Goal: Information Seeking & Learning: Learn about a topic

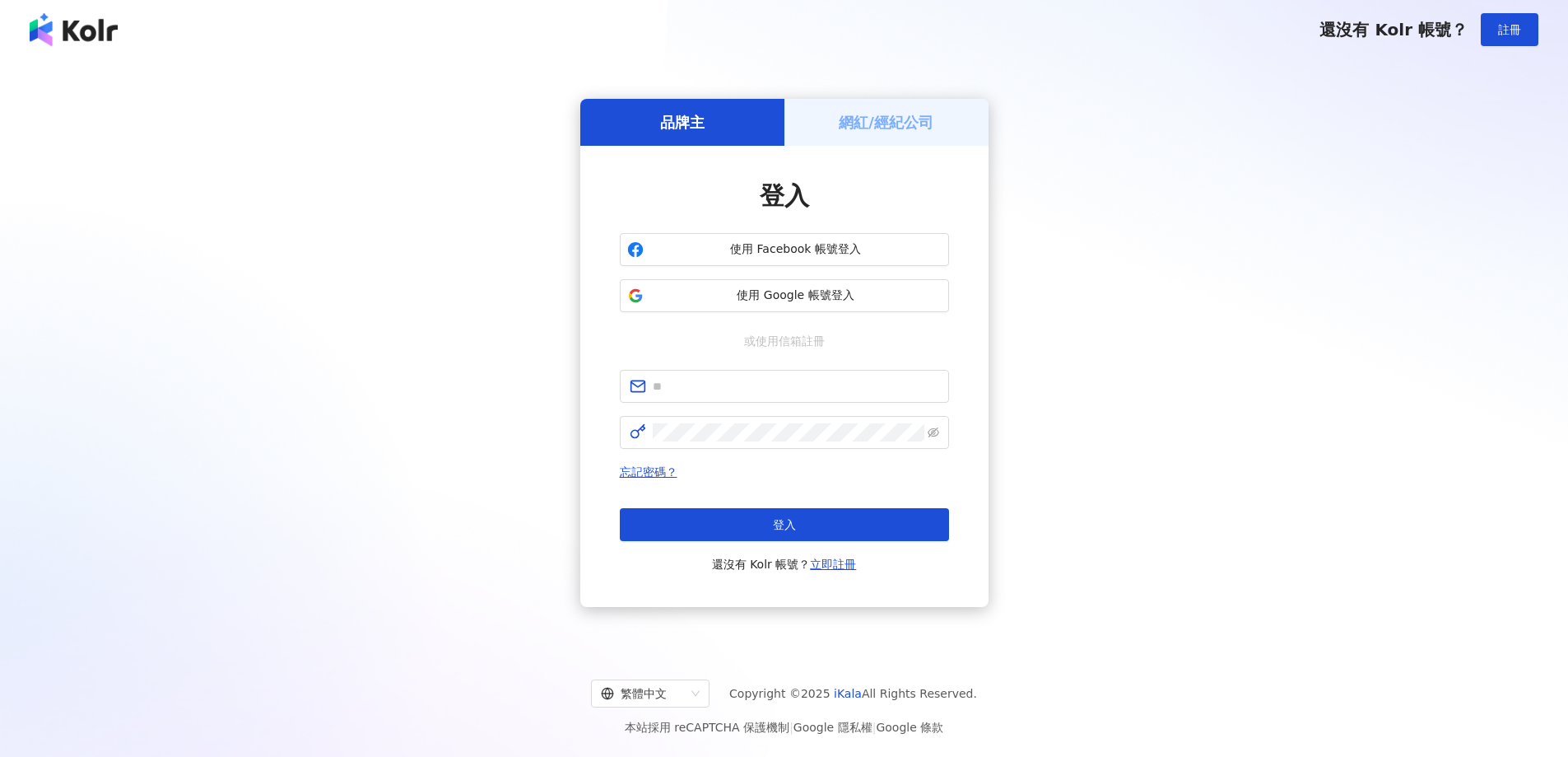
click at [707, 385] on input "text" at bounding box center [796, 386] width 287 height 18
type input "**********"
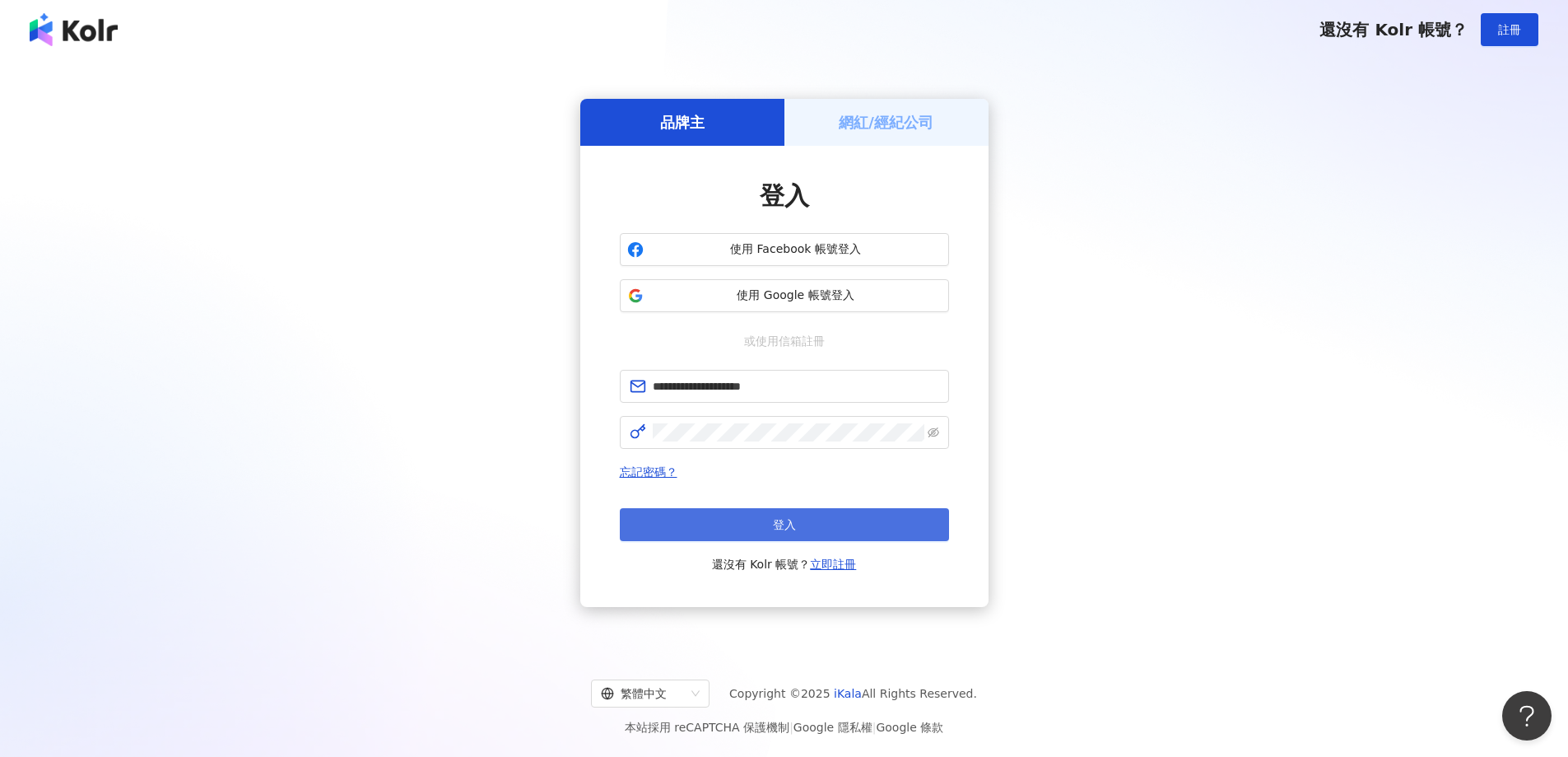
click at [867, 514] on button "登入" at bounding box center [784, 524] width 330 height 33
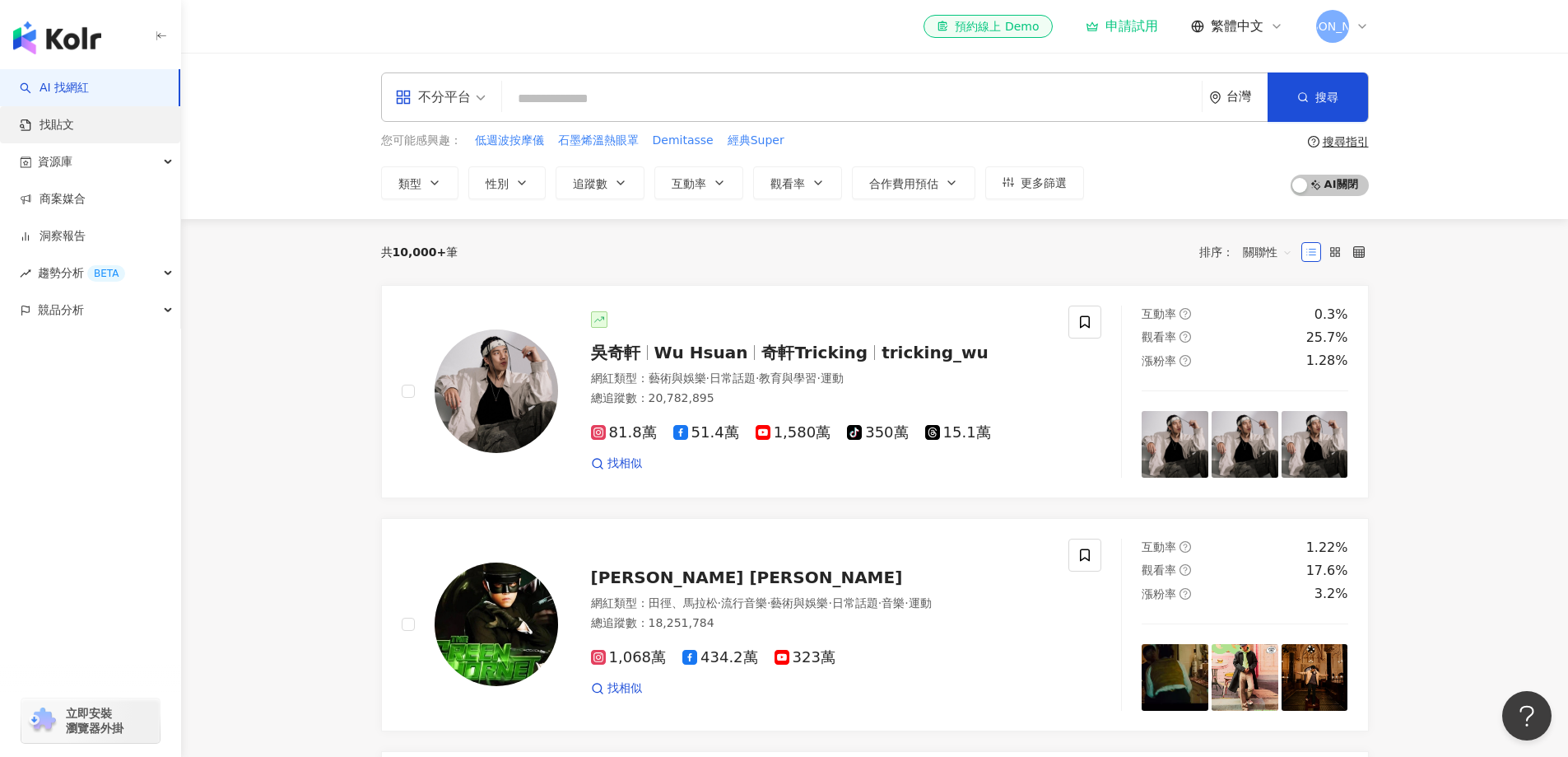
click at [45, 124] on link "找貼文" at bounding box center [47, 125] width 55 height 16
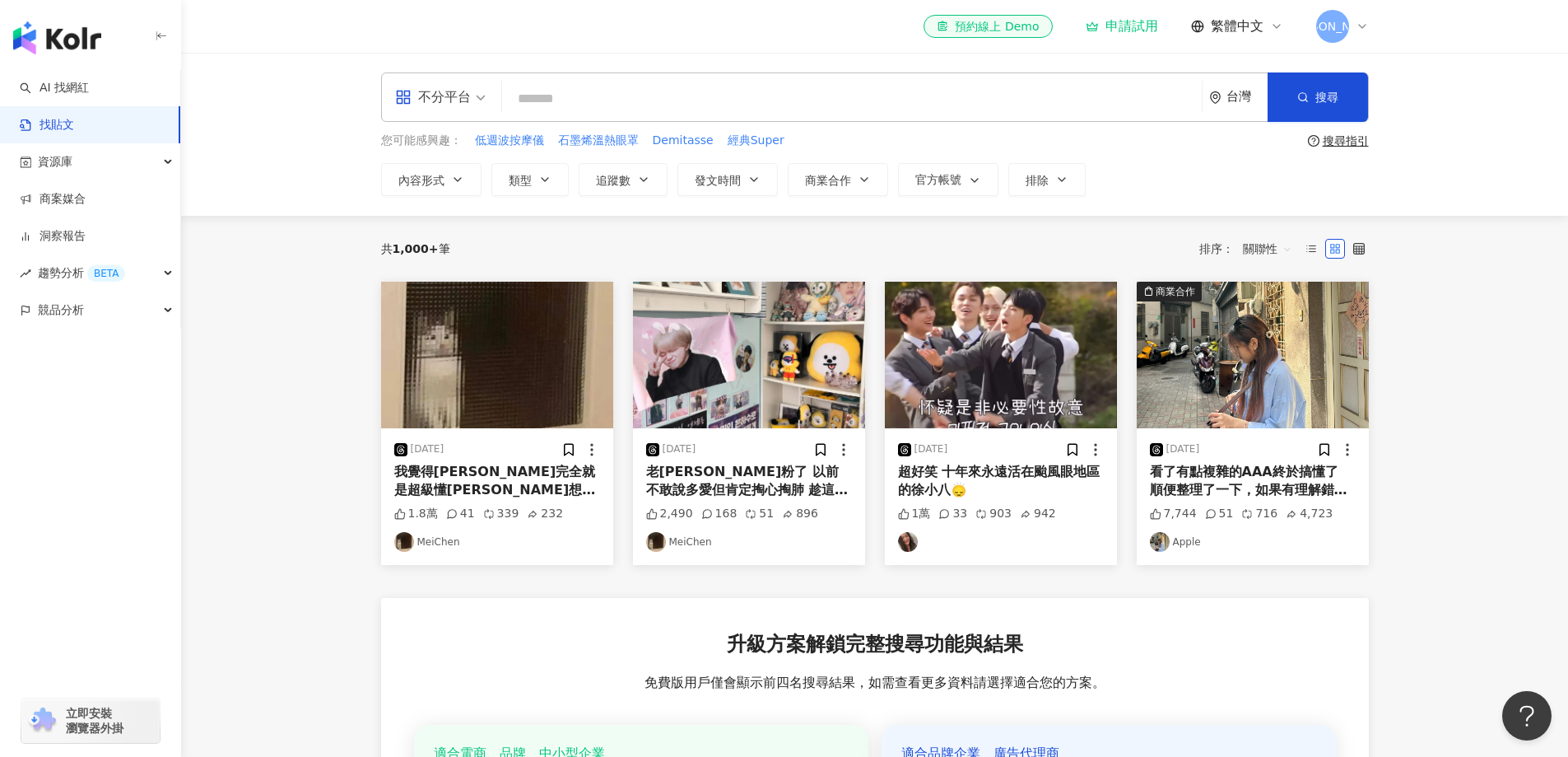
click at [1453, 348] on main "不分平台 台灣 搜尋 您可能感興趣： 低週波按摩儀 石墨烯溫熱眼罩 Demitasse 經典Super 搜尋指引 內容形式 類型 追蹤數 發文時間 商業合作 …" at bounding box center [874, 550] width 1387 height 995
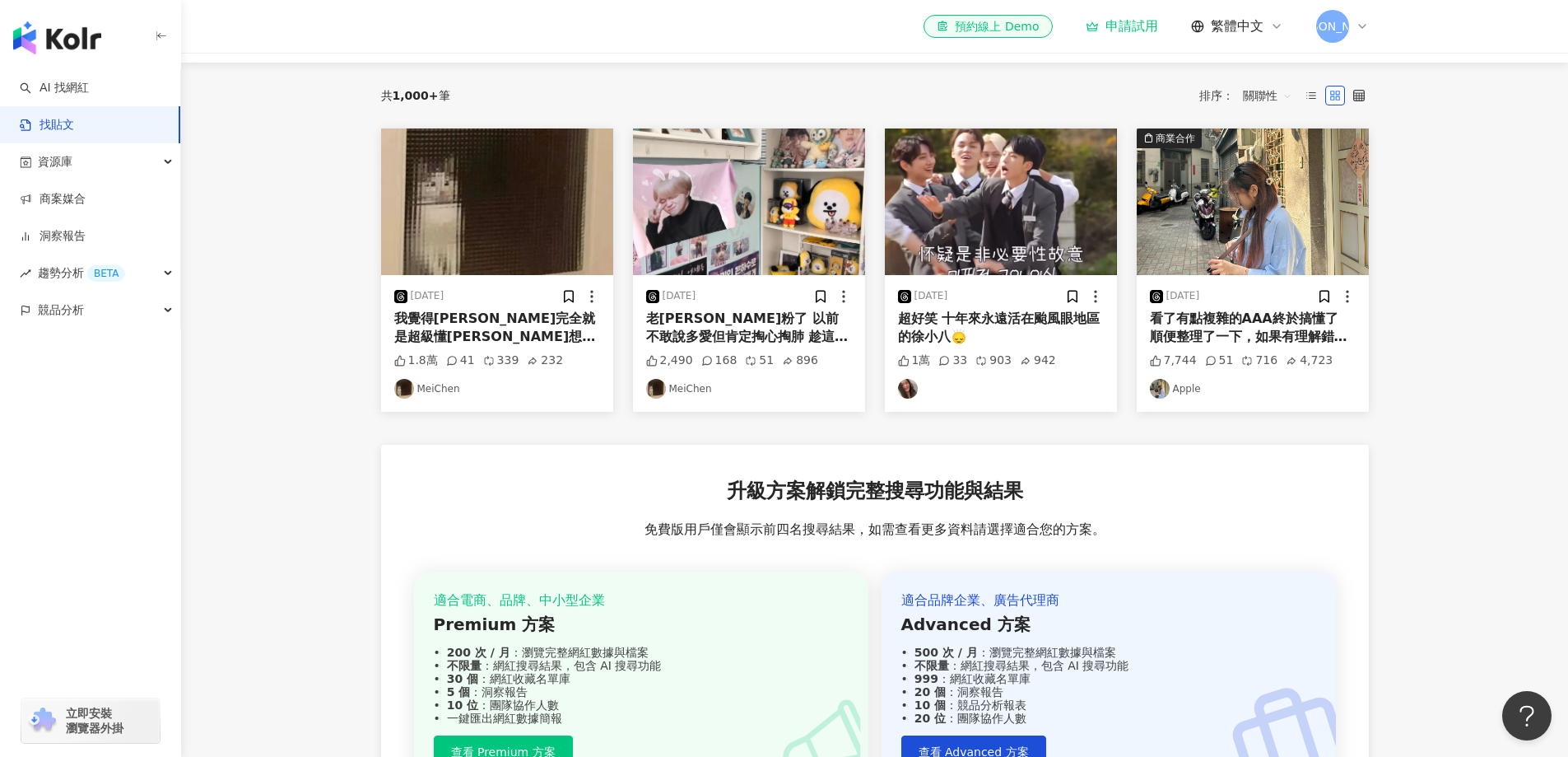
scroll to position [165, 0]
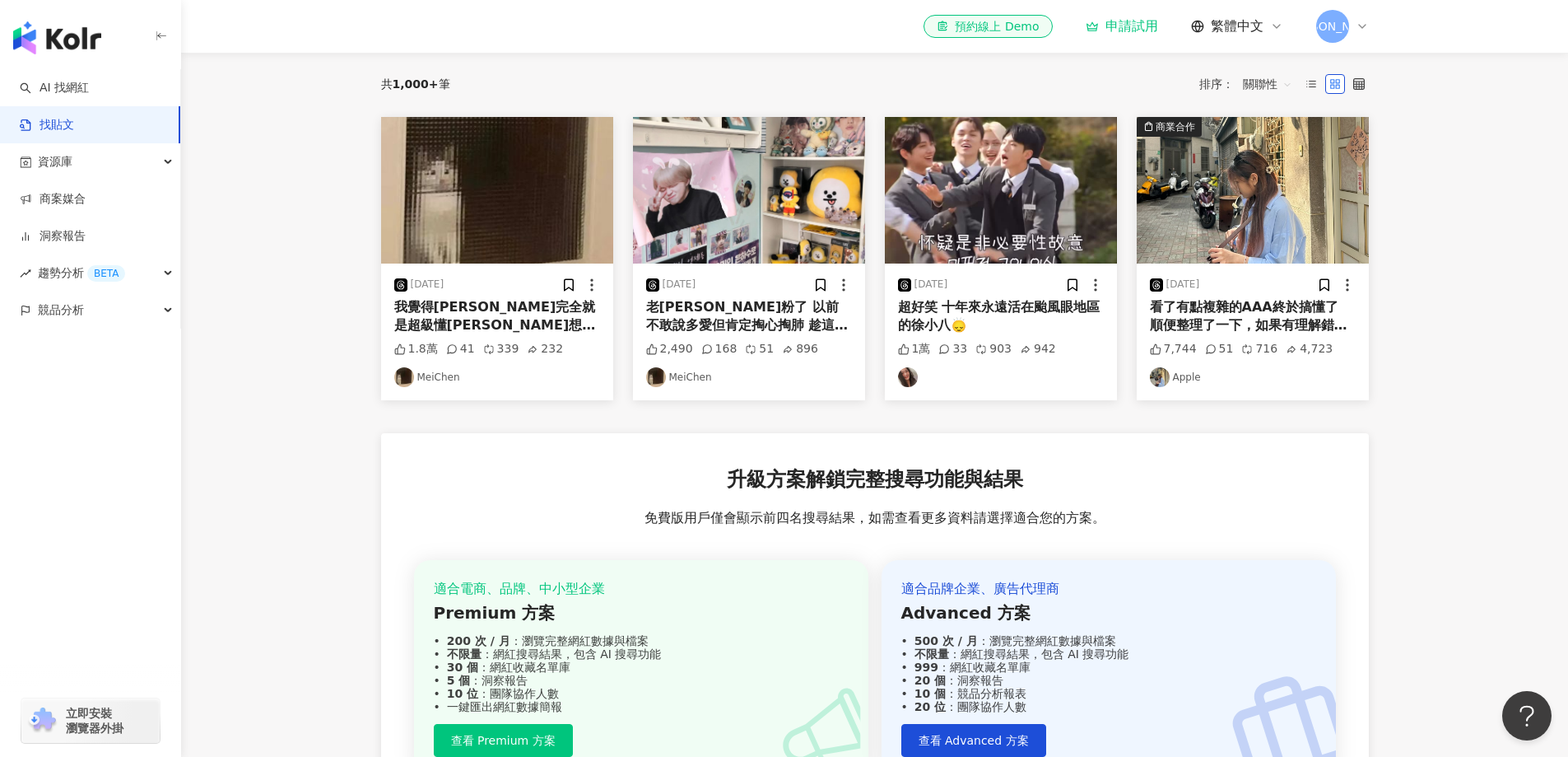
click at [1416, 313] on main "不分平台 台灣 搜尋 您可能感興趣： 低週波按摩儀 石墨烯溫熱眼罩 Demitasse 經典Super 搜尋指引 內容形式 類型 追蹤數 發文時間 商業合作 …" at bounding box center [874, 385] width 1387 height 995
click at [510, 211] on img "button" at bounding box center [497, 191] width 232 height 147
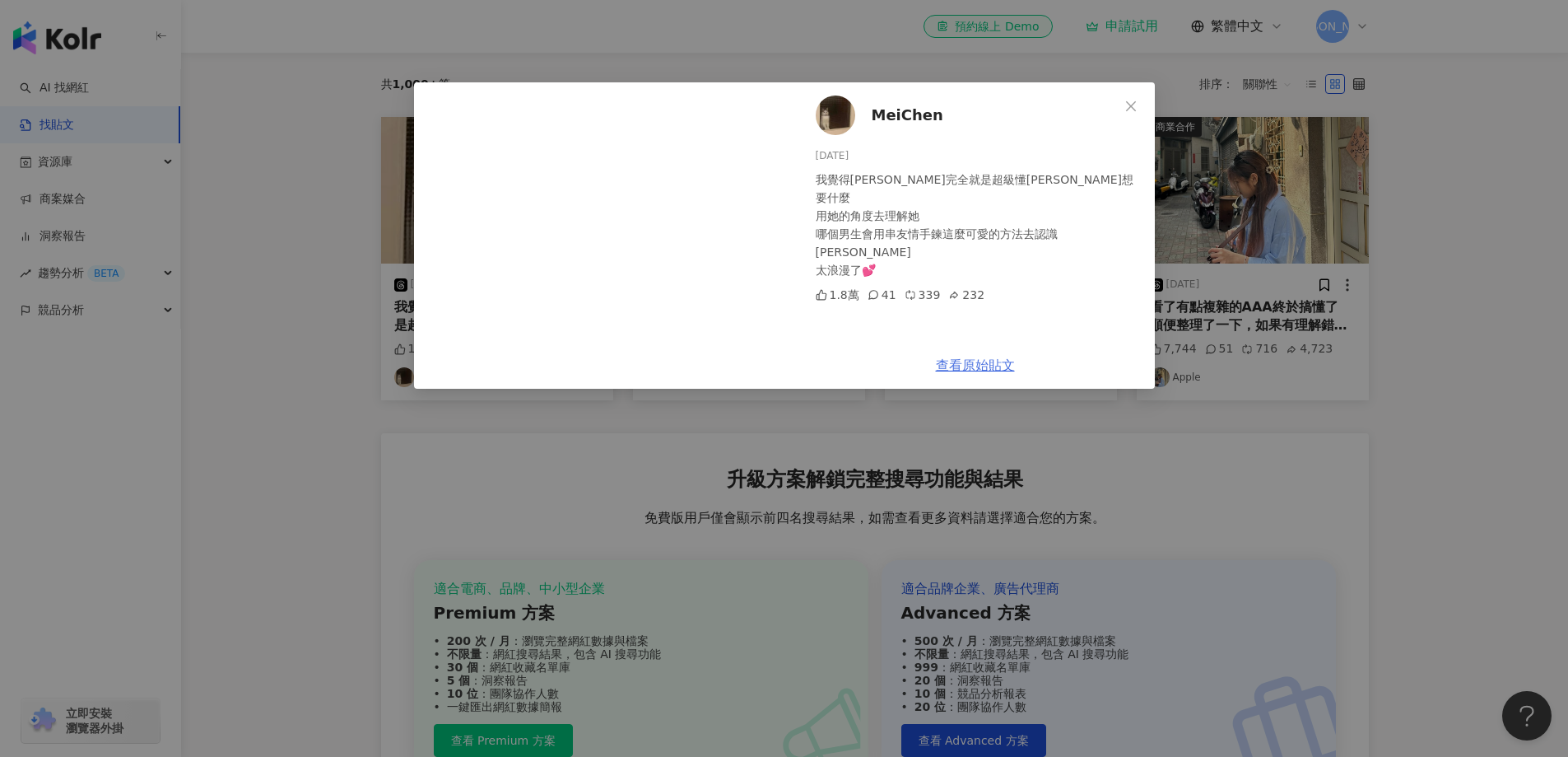
click at [993, 363] on link "查看原始貼文" at bounding box center [975, 365] width 79 height 15
click at [1126, 106] on icon "close" at bounding box center [1131, 106] width 13 height 13
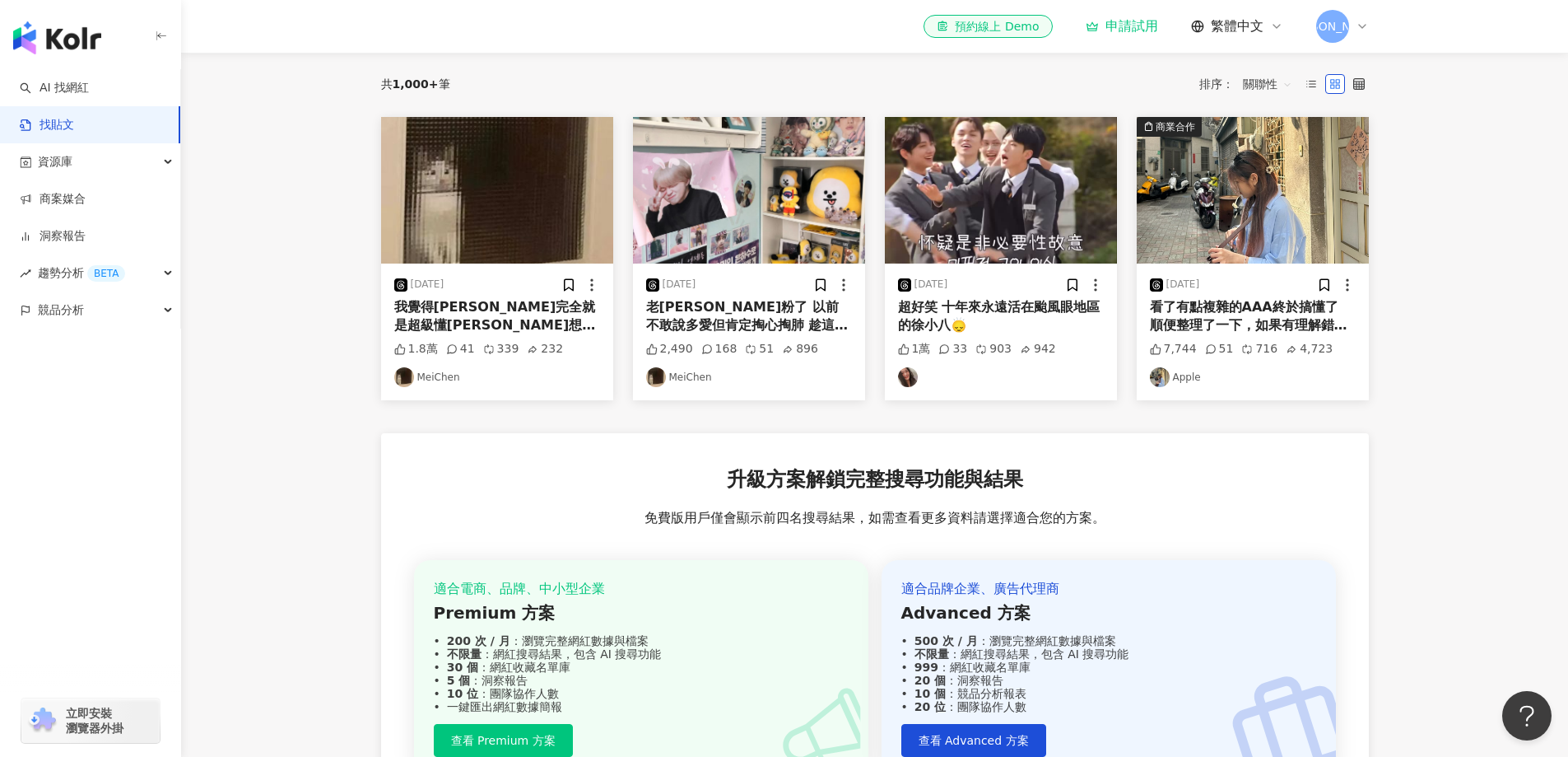
click at [1430, 476] on main "不分平台 台灣 搜尋 您可能感興趣： 低週波按摩儀 石墨烯溫熱眼罩 Demitasse 經典Super 搜尋指引 內容形式 類型 追蹤數 發文時間 商業合作 …" at bounding box center [874, 385] width 1387 height 995
click at [1465, 331] on main "不分平台 台灣 搜尋 您可能感興趣： 低週波按摩儀 石墨烯溫熱眼罩 Demitasse 經典Super 搜尋指引 內容形式 類型 追蹤數 發文時間 商業合作 …" at bounding box center [874, 385] width 1387 height 995
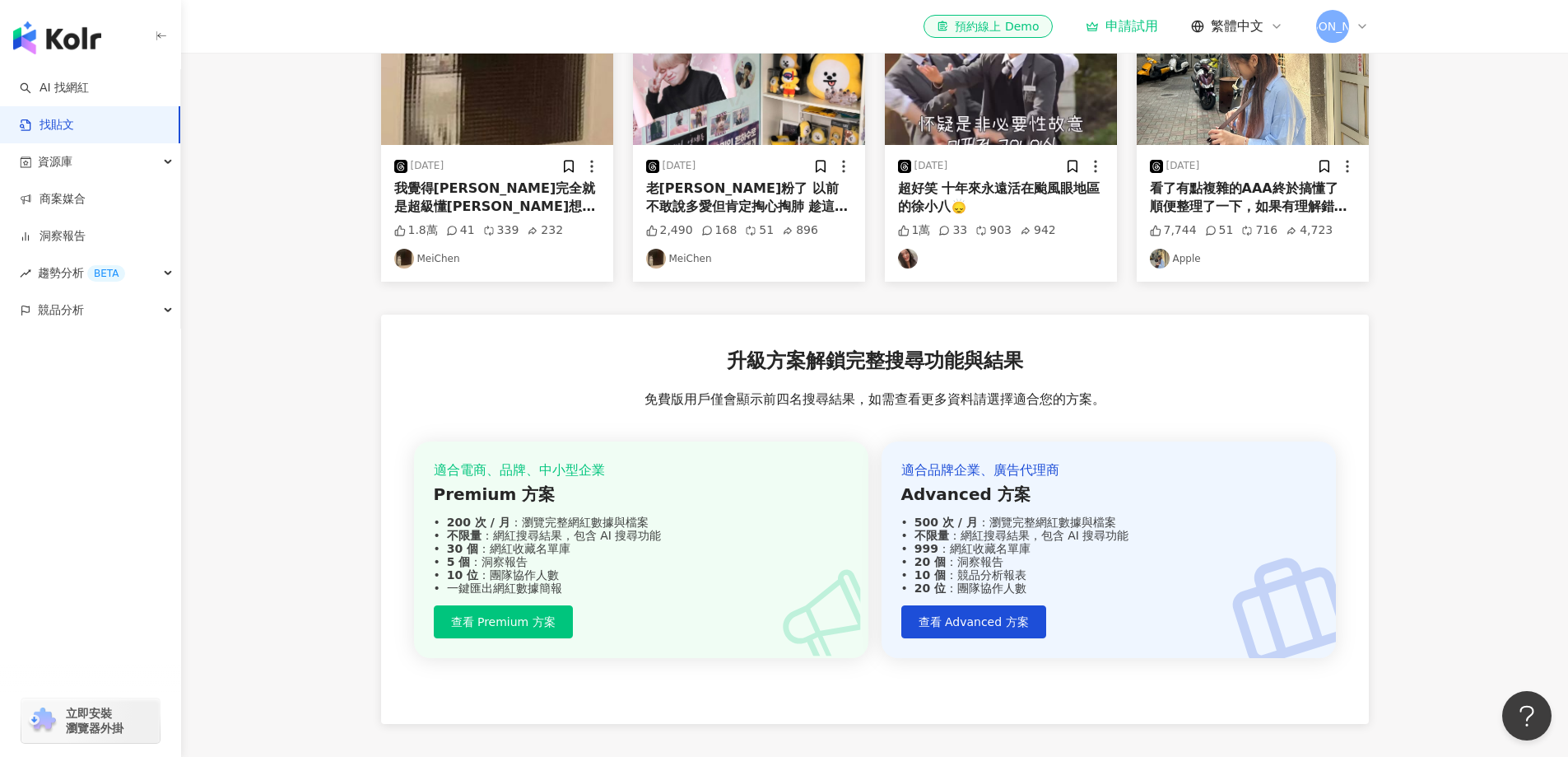
scroll to position [228, 0]
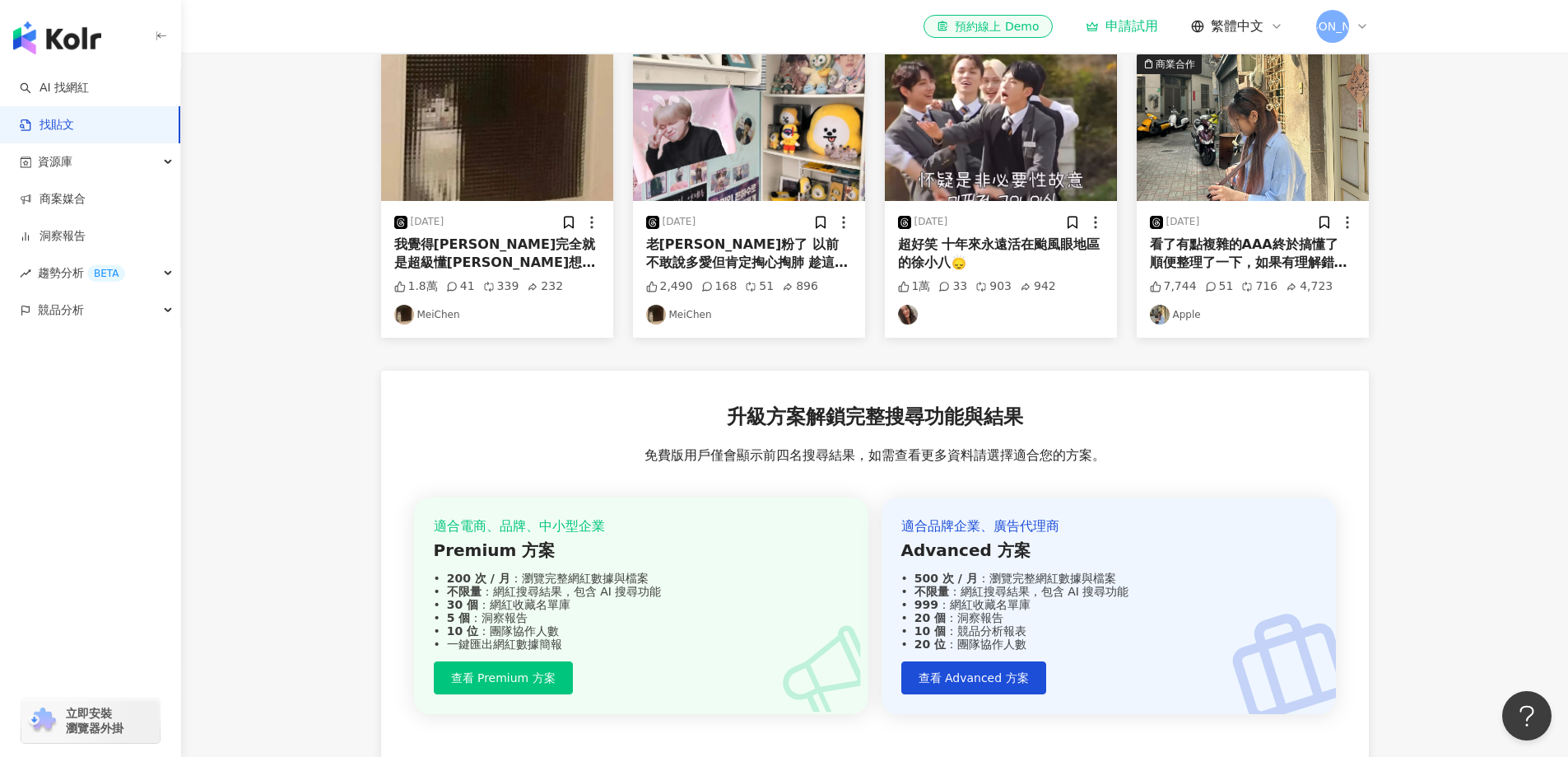
click at [1472, 388] on main "不分平台 台灣 搜尋 您可能感興趣： 低週波按摩儀 石墨烯溫熱眼罩 Demitasse 經典Super 搜尋指引 內容形式 類型 追蹤數 發文時間 商業合作 …" at bounding box center [874, 323] width 1387 height 995
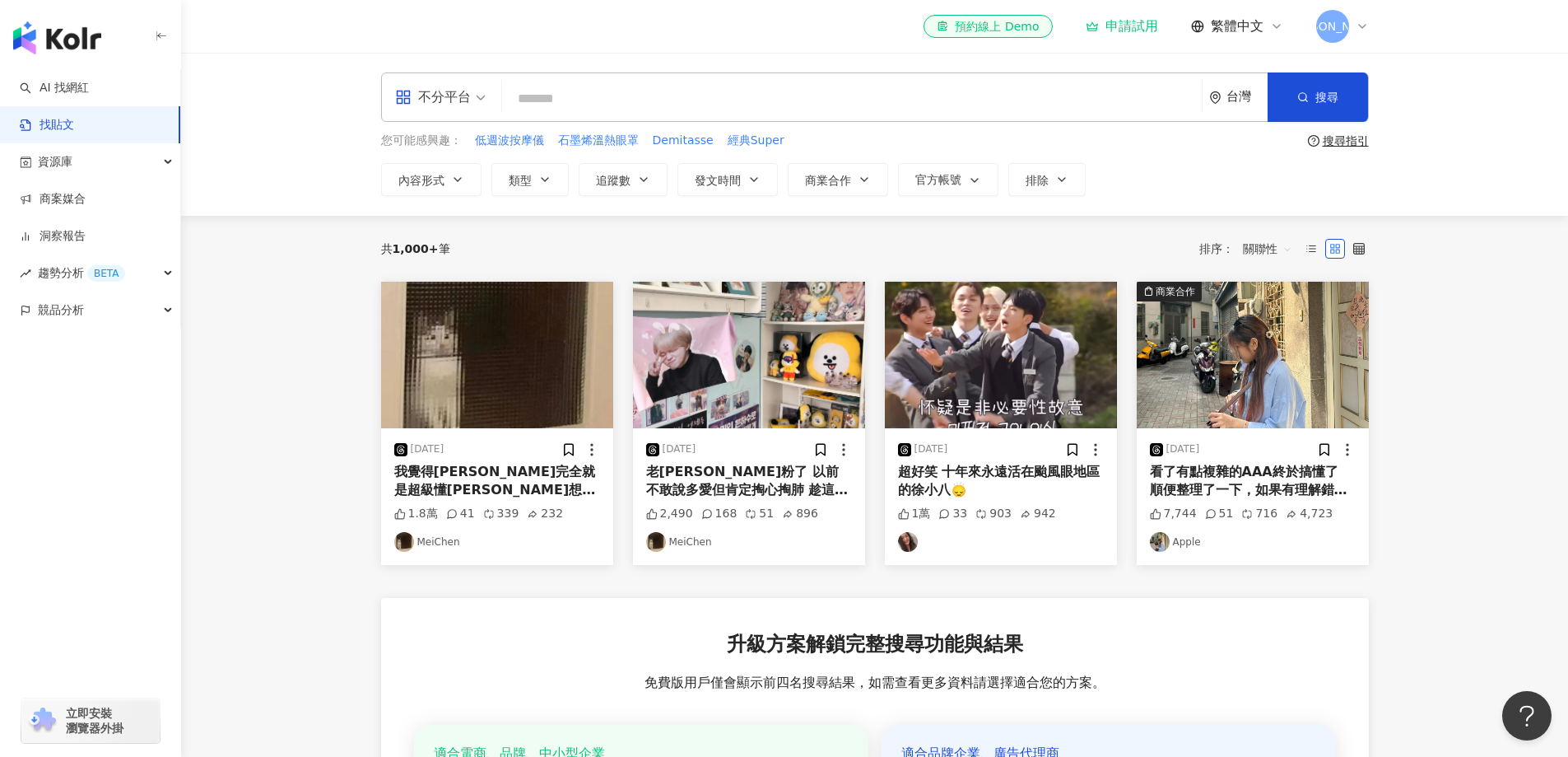
click at [1023, 352] on img "button" at bounding box center [1000, 355] width 232 height 147
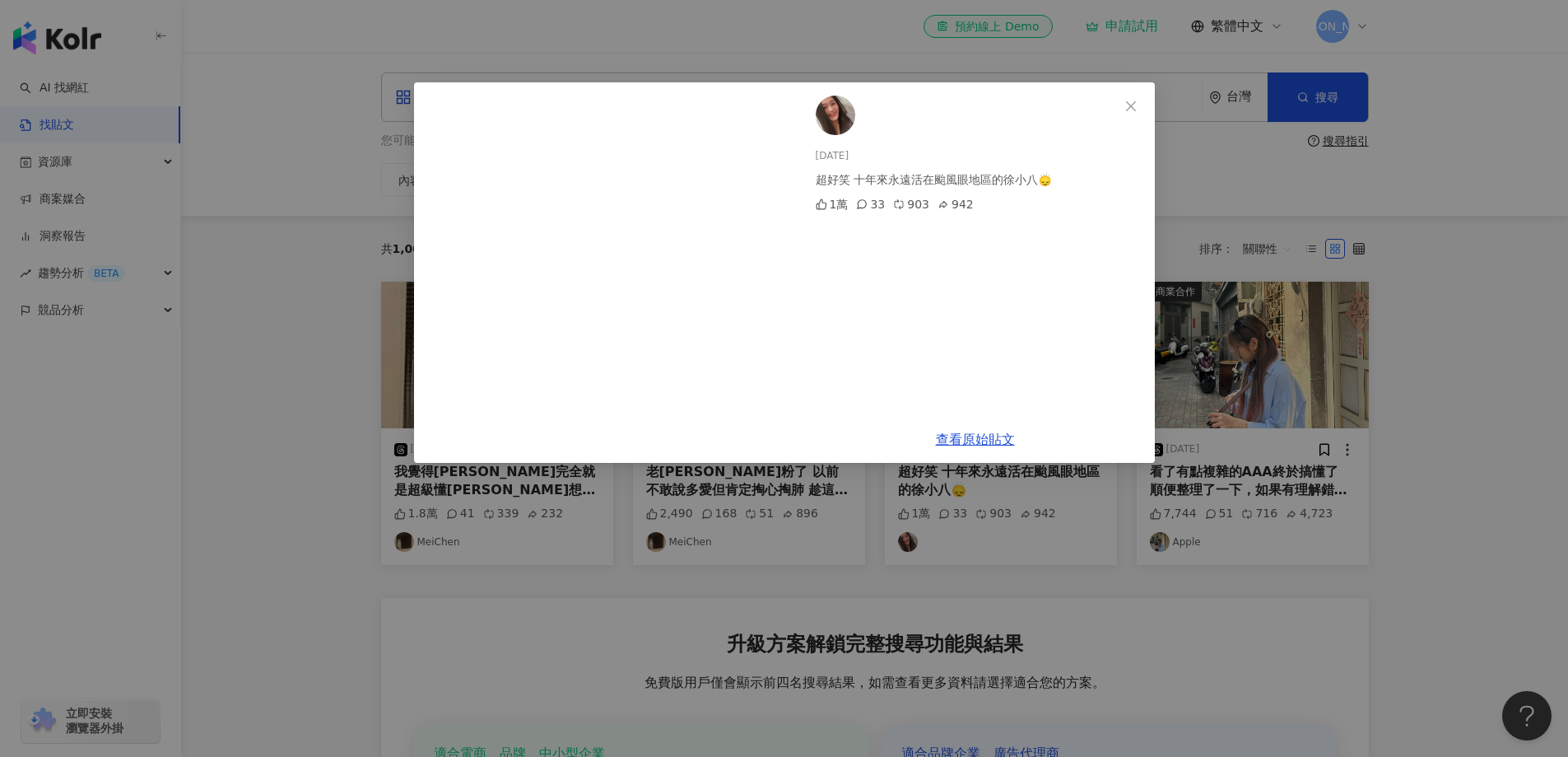
click at [1444, 358] on div "[DATE] 超好笑 十年來永遠活在颱風眼地區的徐小八🙂‍↕️ 1萬 33 903 942 查看原始貼文" at bounding box center [784, 378] width 1568 height 757
